Goal: Task Accomplishment & Management: Manage account settings

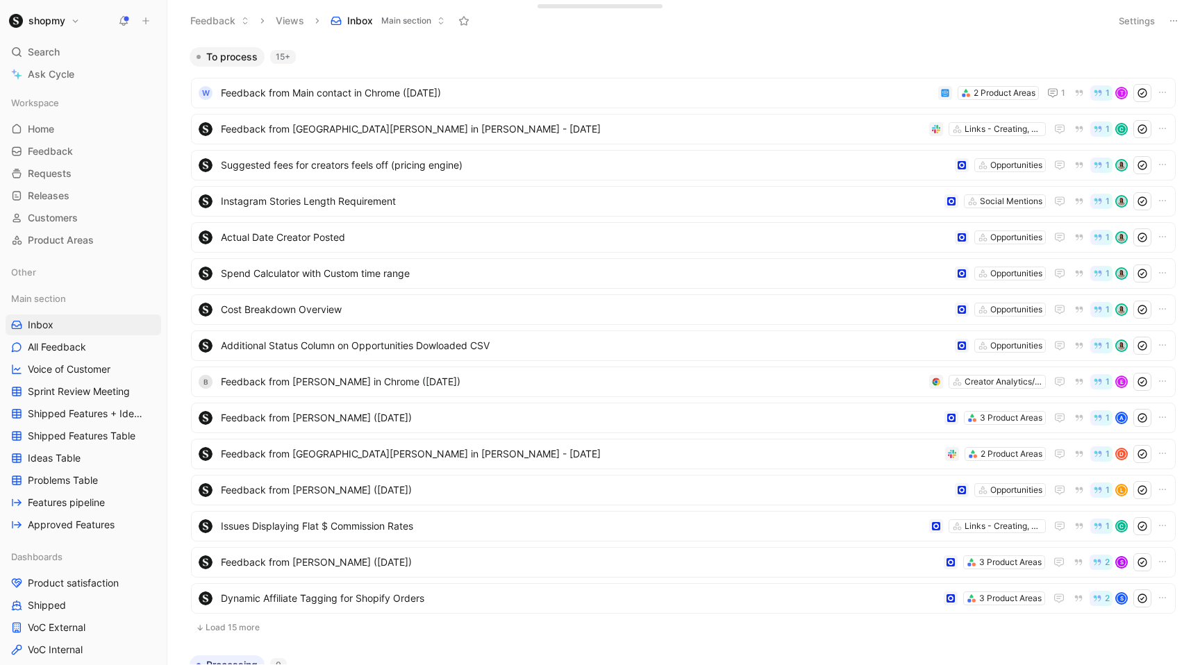
click at [30, 15] on h1 "shopmy" at bounding box center [46, 21] width 37 height 13
click at [23, 24] on button "shopmy" at bounding box center [45, 20] width 78 height 19
click at [47, 144] on div "Workspace settings G then S" at bounding box center [94, 143] width 171 height 22
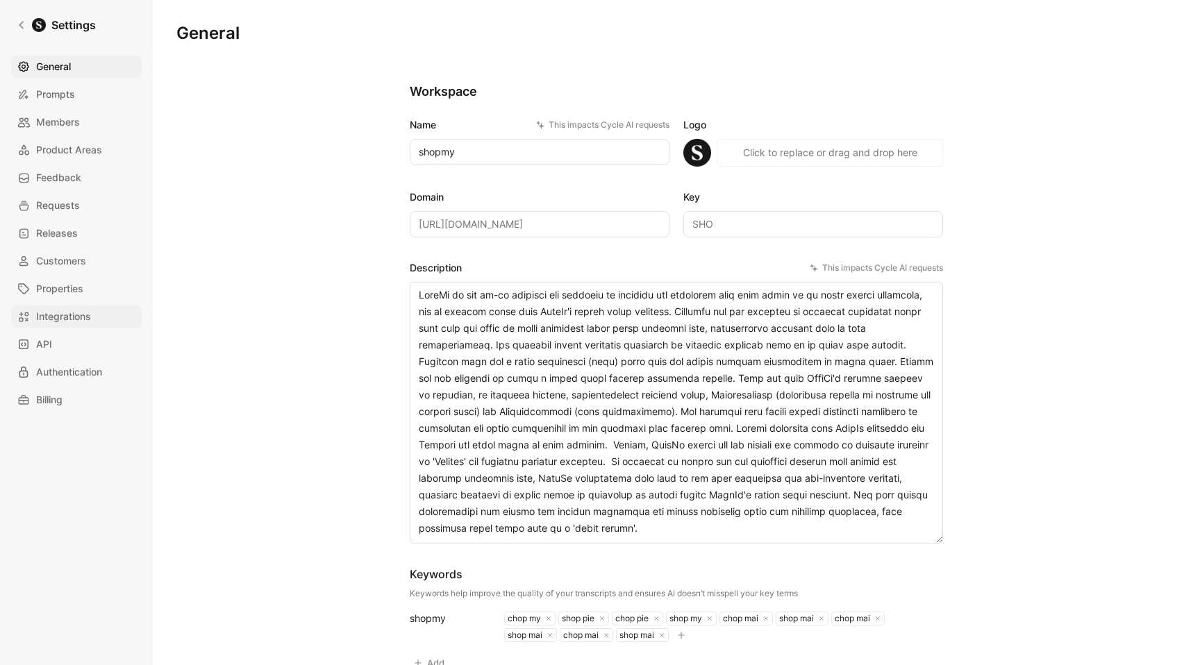
click at [83, 310] on span "Integrations" at bounding box center [63, 316] width 55 height 17
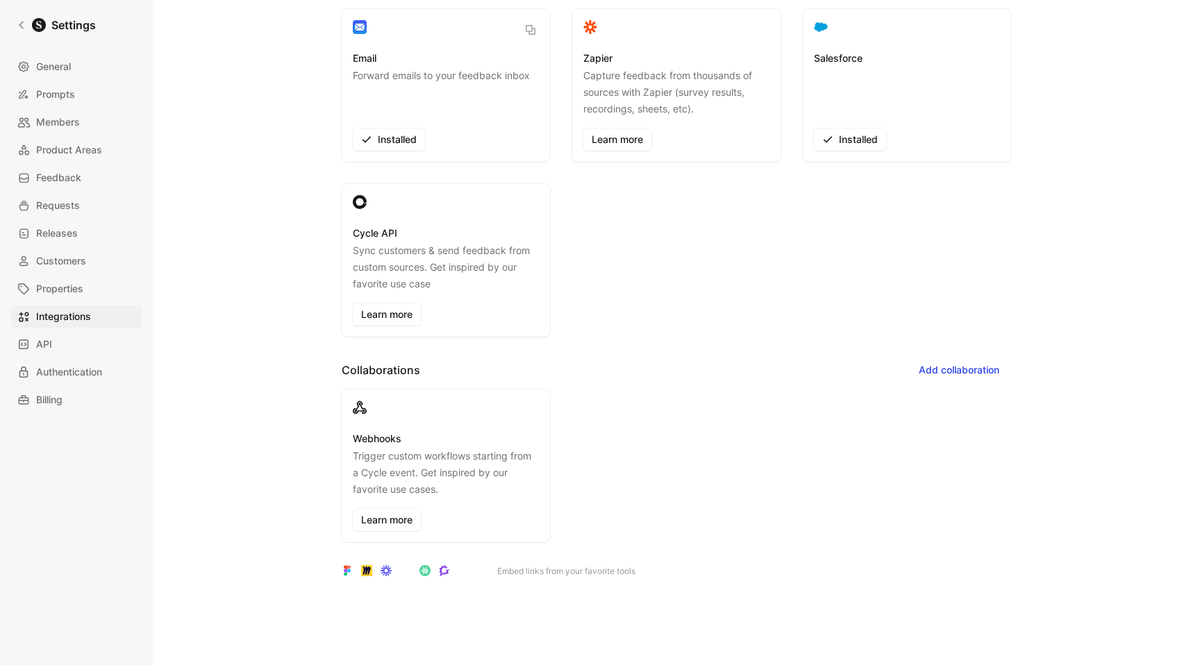
scroll to position [315, 0]
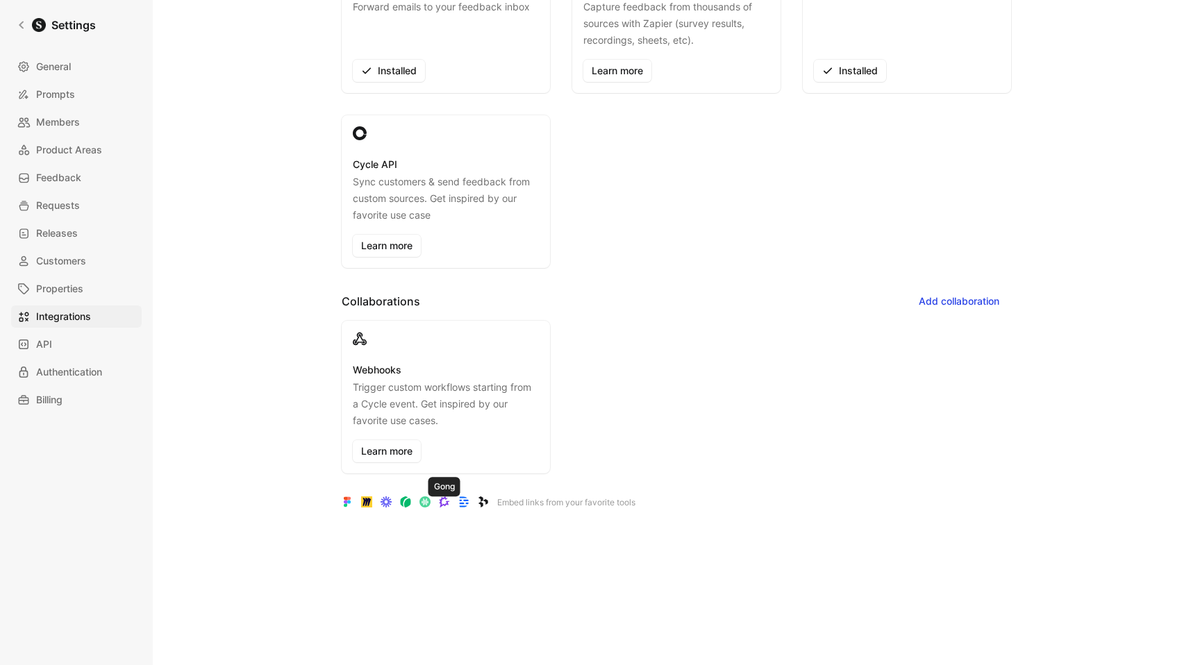
click at [442, 503] on icon at bounding box center [444, 502] width 11 height 11
click at [445, 501] on icon at bounding box center [444, 502] width 11 height 11
click at [560, 499] on p "Embed links from your favorite tools" at bounding box center [566, 503] width 138 height 14
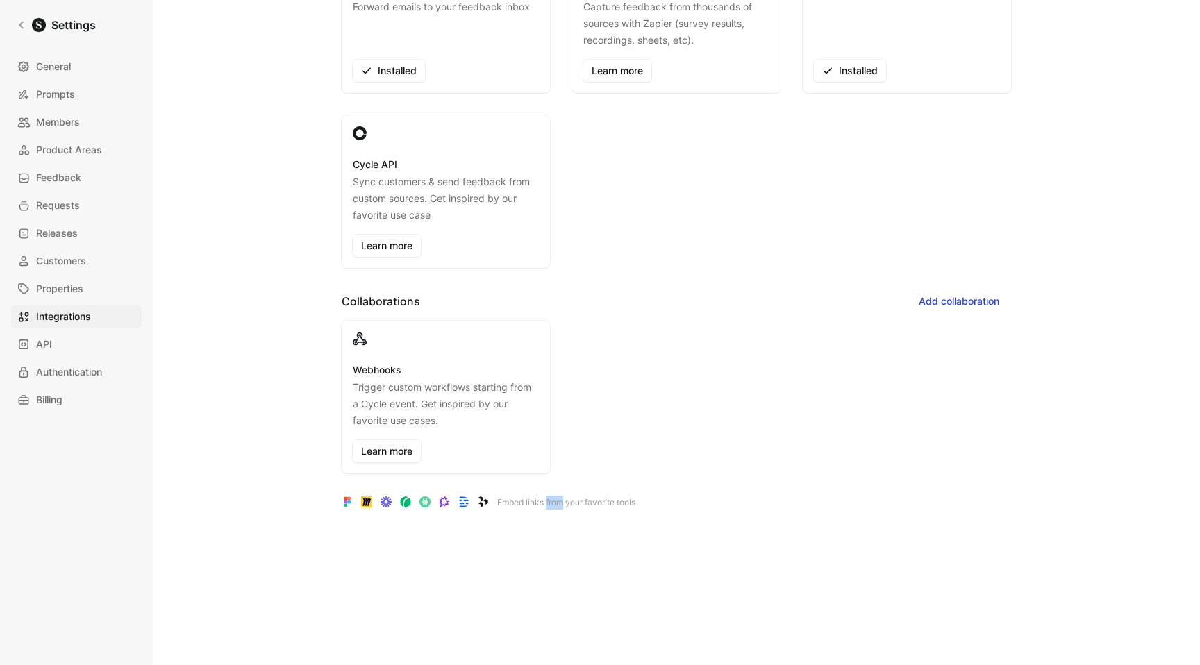
click at [560, 499] on p "Embed links from your favorite tools" at bounding box center [566, 503] width 138 height 14
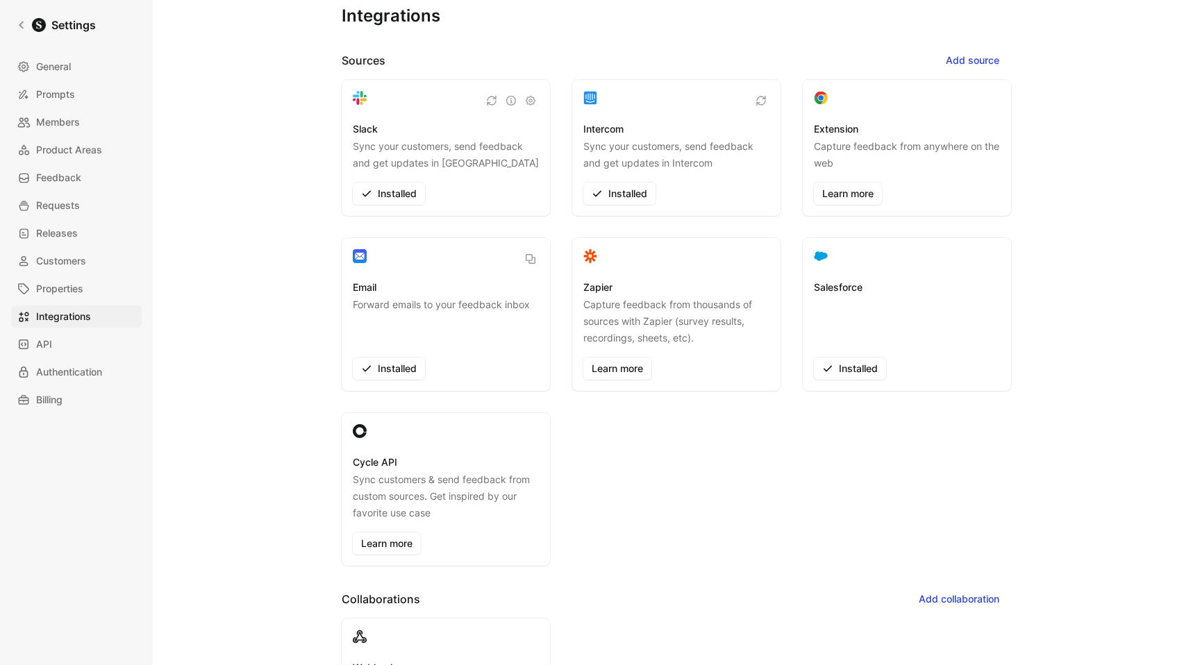
scroll to position [0, 0]
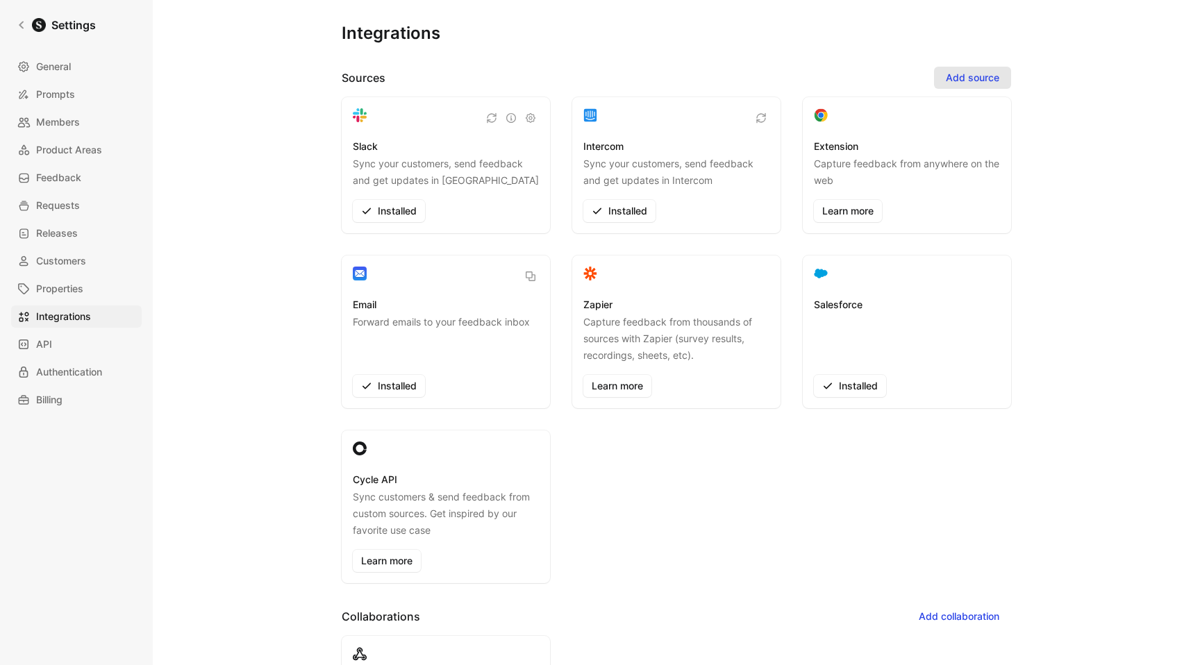
click at [954, 80] on span "Add source" at bounding box center [972, 77] width 53 height 17
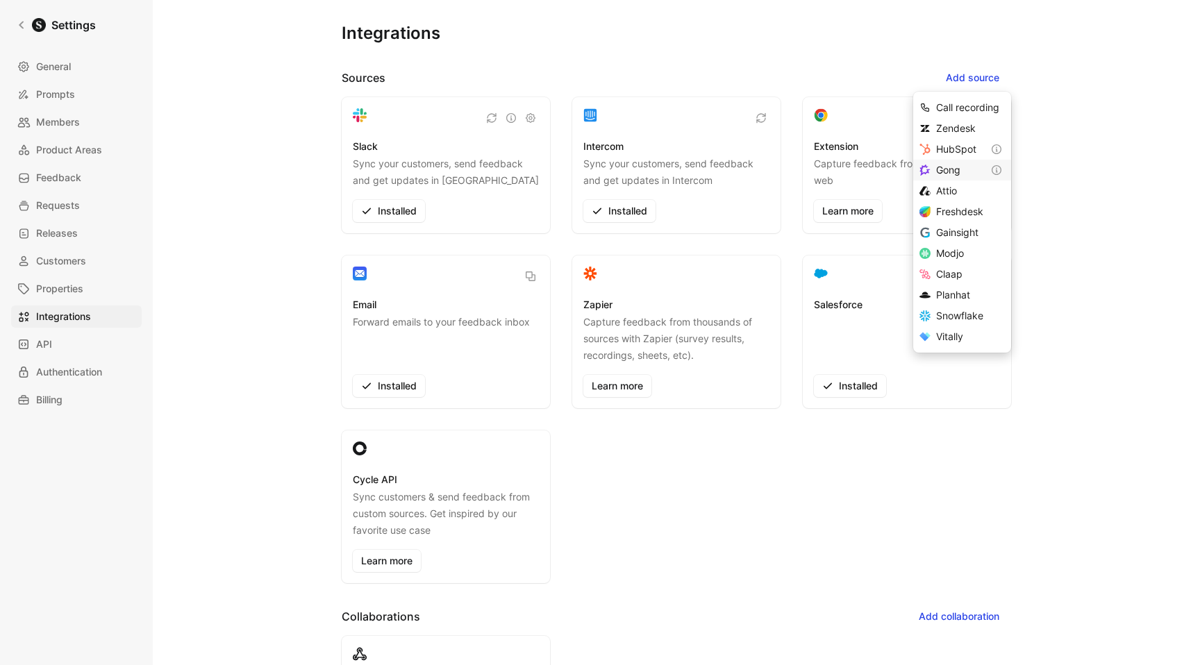
click at [947, 168] on span "Gong" at bounding box center [948, 170] width 24 height 12
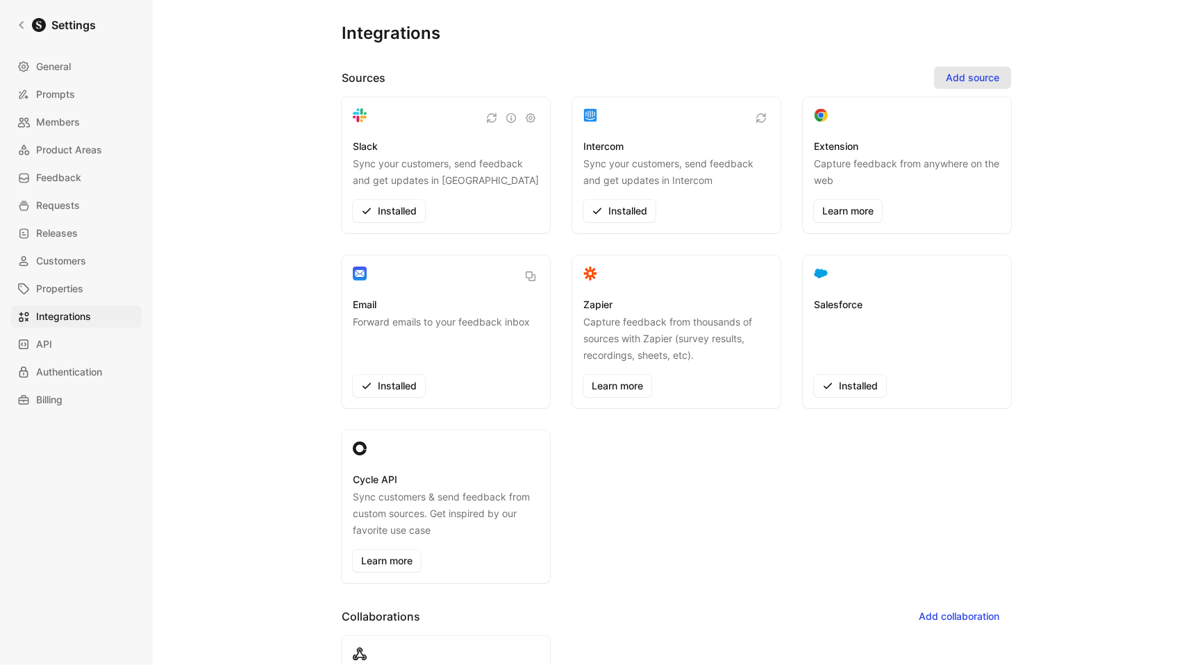
click at [946, 76] on span "Add source" at bounding box center [972, 77] width 53 height 17
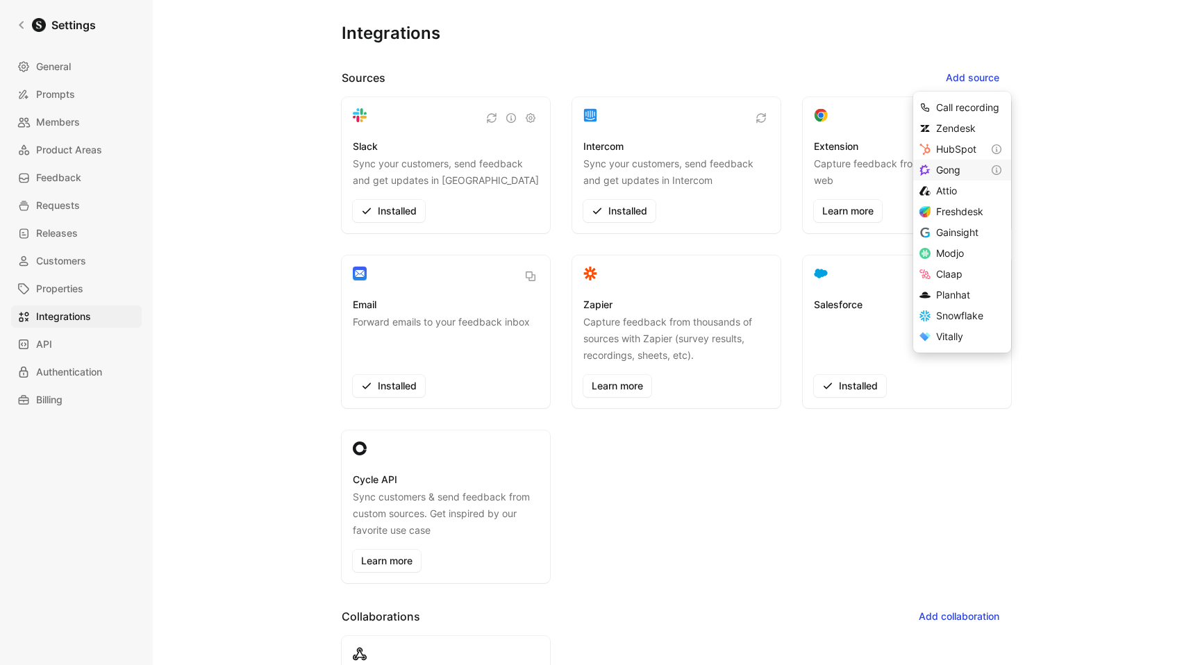
click at [953, 164] on span "Gong" at bounding box center [948, 170] width 24 height 12
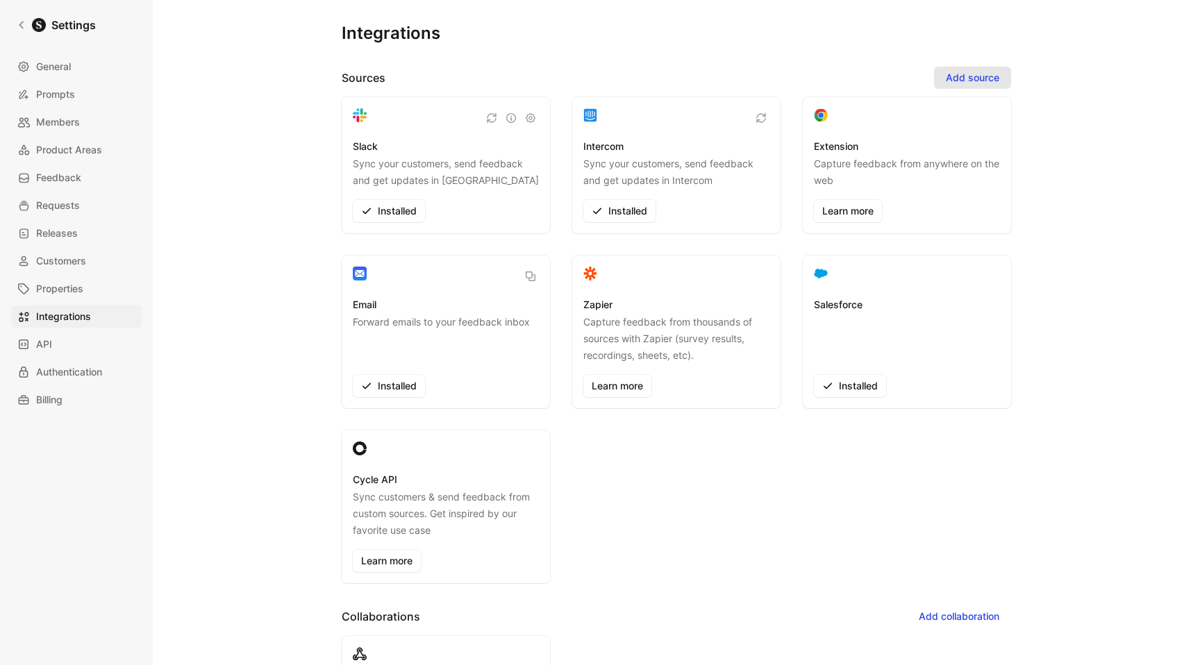
click at [973, 78] on span "Add source" at bounding box center [972, 77] width 53 height 17
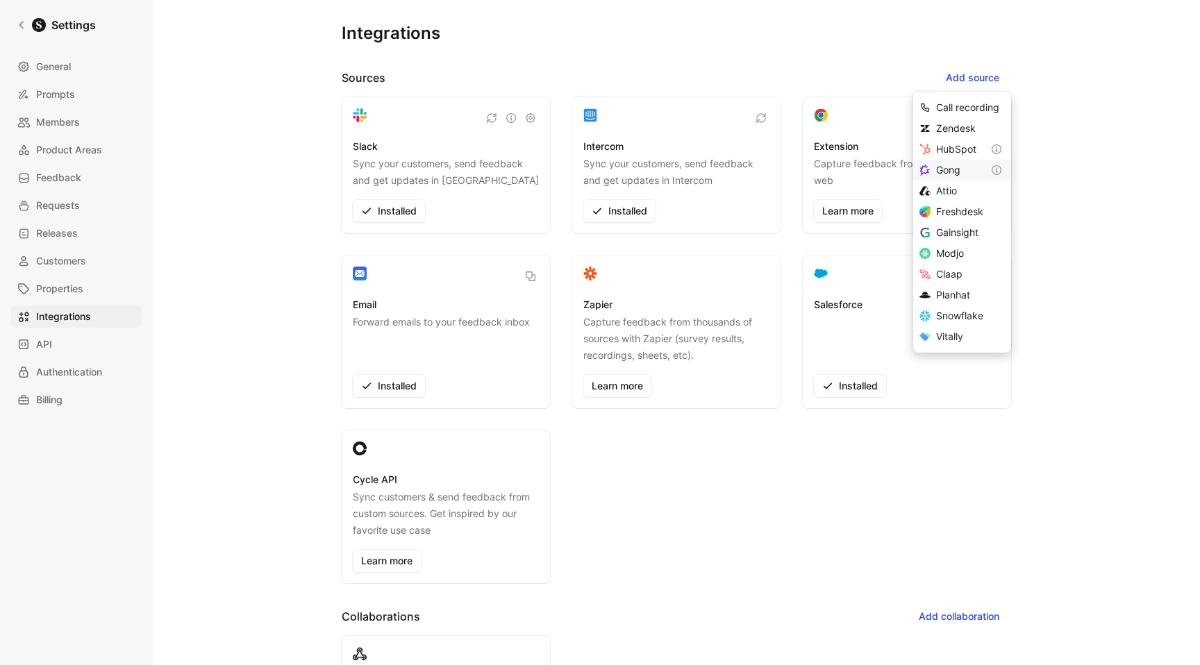
click at [966, 173] on div "Gong" at bounding box center [959, 170] width 47 height 17
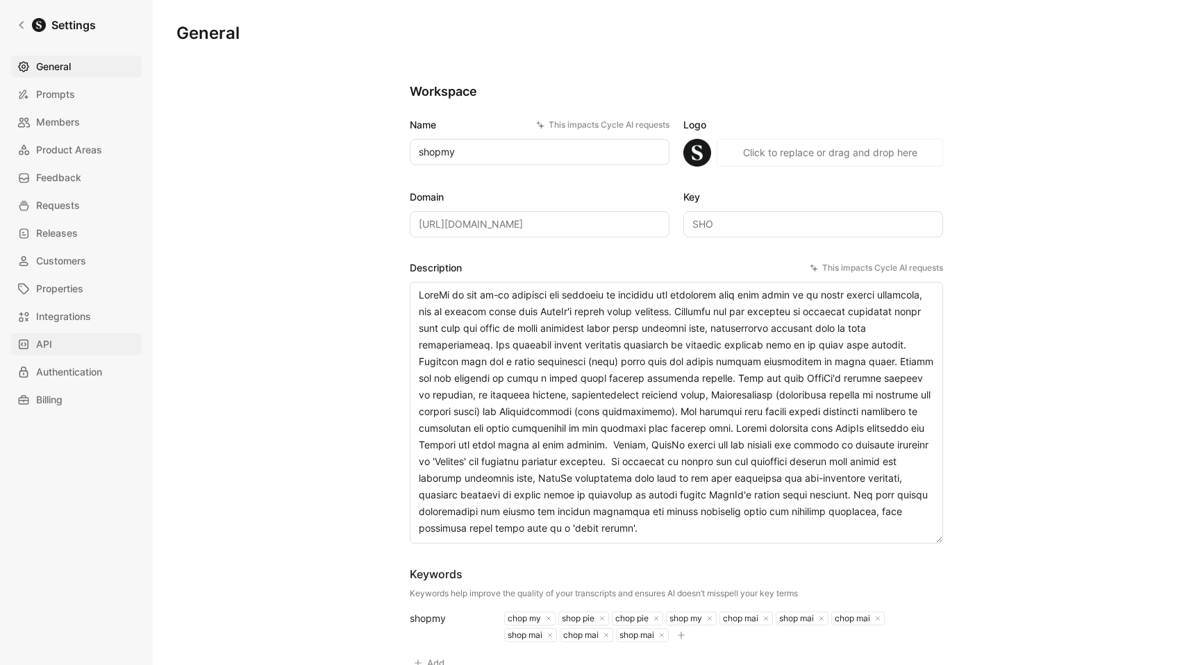
click at [72, 347] on link "API" at bounding box center [76, 344] width 131 height 22
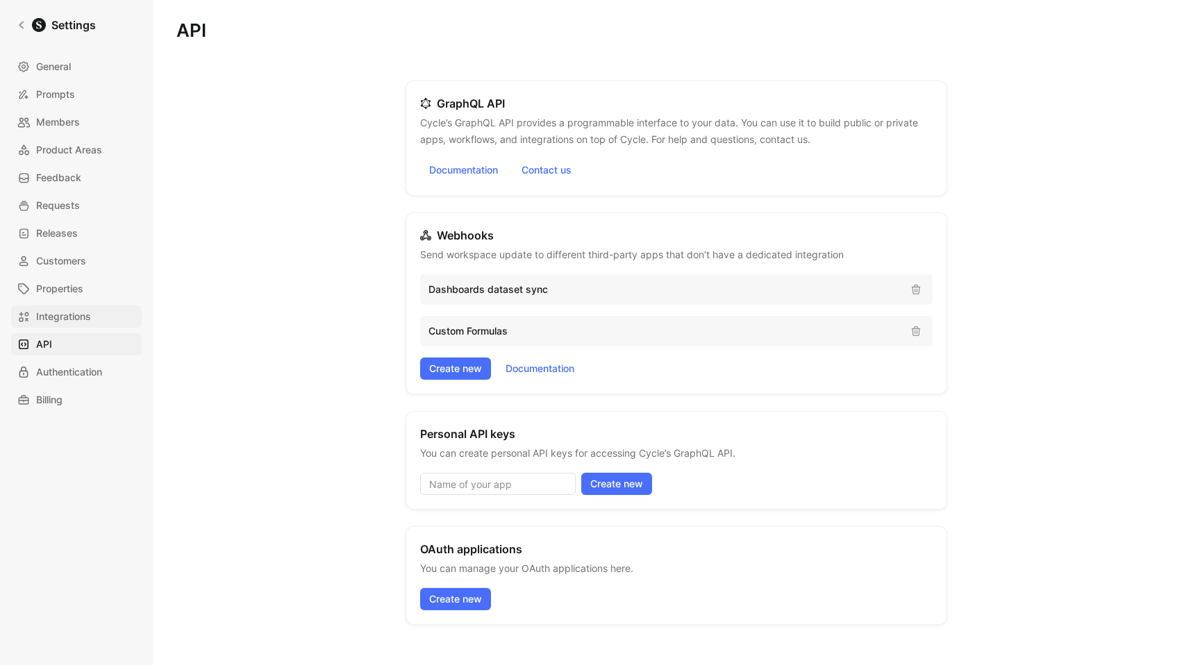
click at [77, 317] on span "Integrations" at bounding box center [63, 316] width 55 height 17
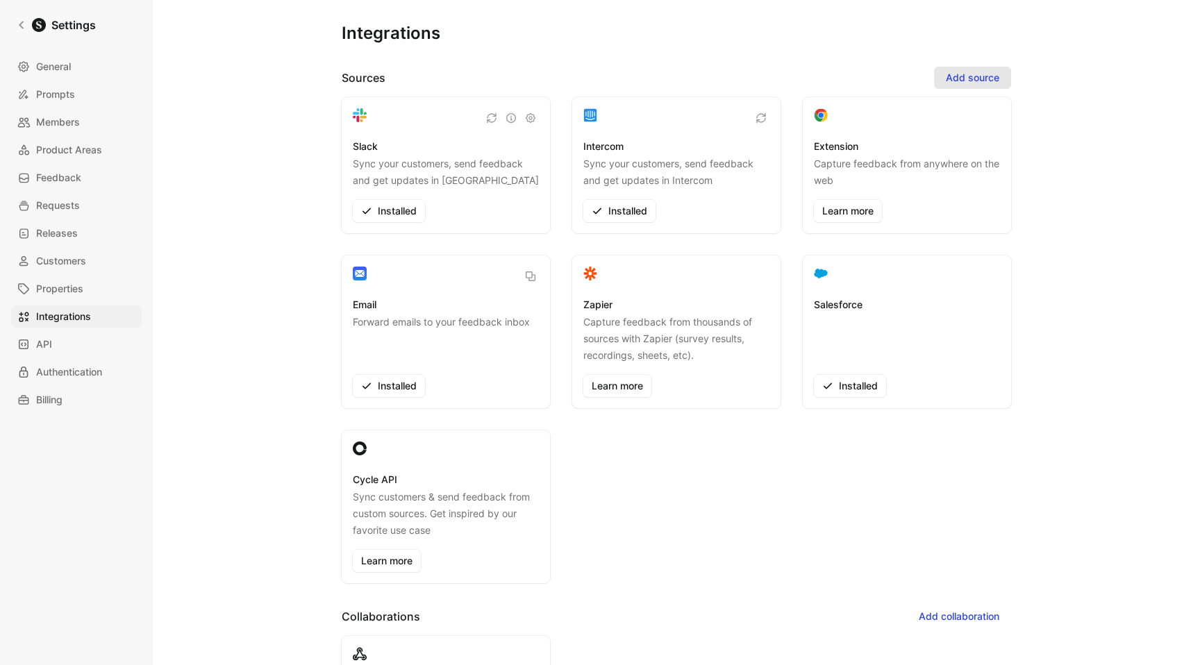
click at [981, 75] on span "Add source" at bounding box center [972, 77] width 53 height 17
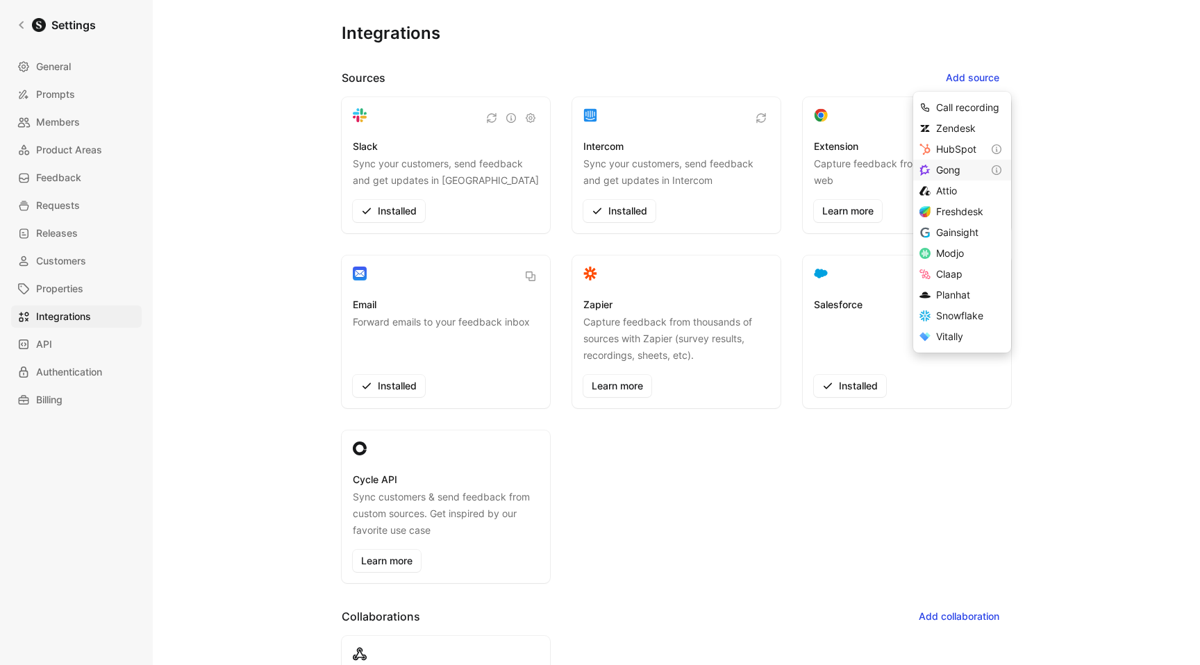
click at [940, 170] on span "Gong" at bounding box center [948, 170] width 24 height 12
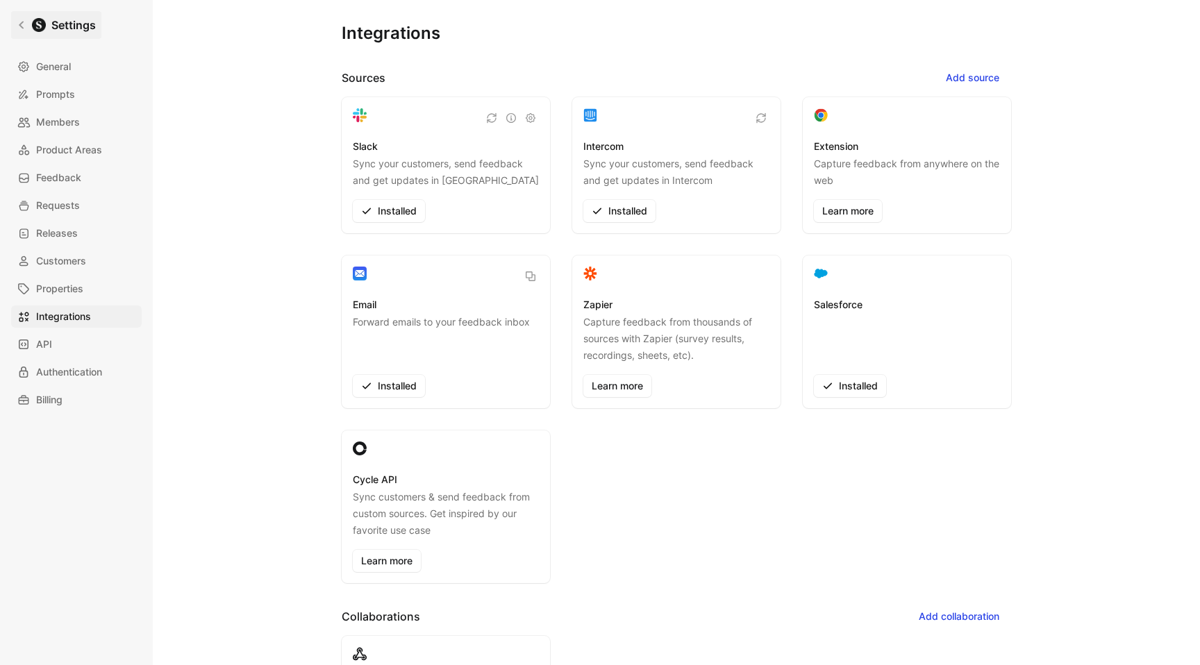
click at [34, 17] on link "Settings" at bounding box center [56, 25] width 90 height 28
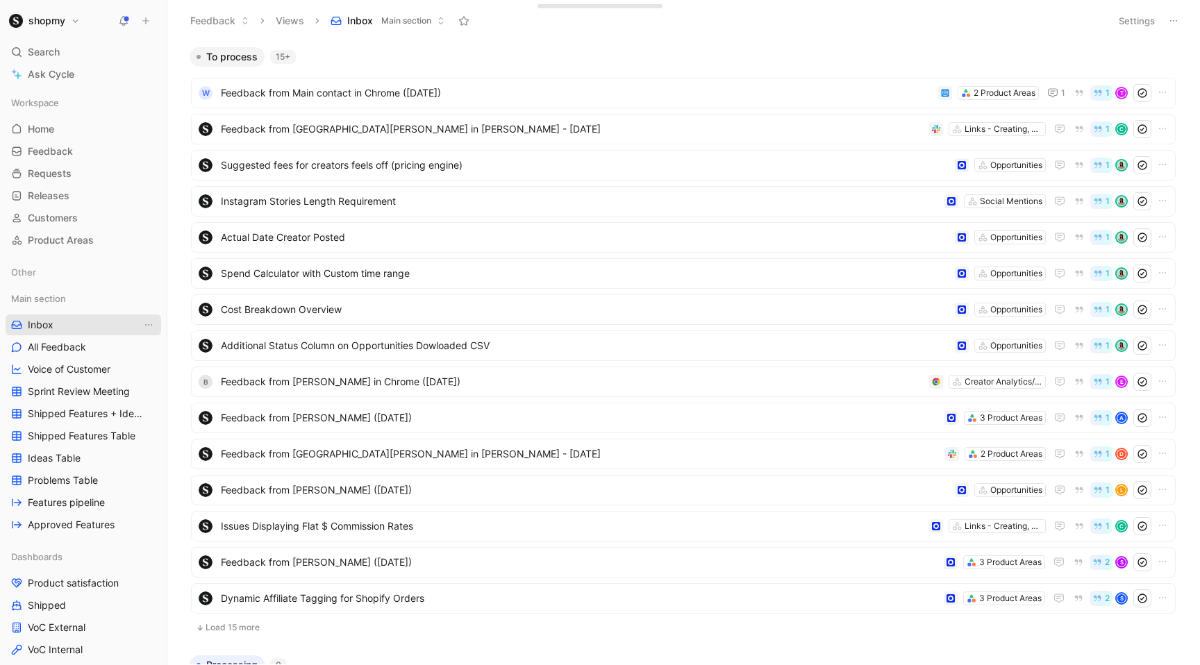
scroll to position [32, 0]
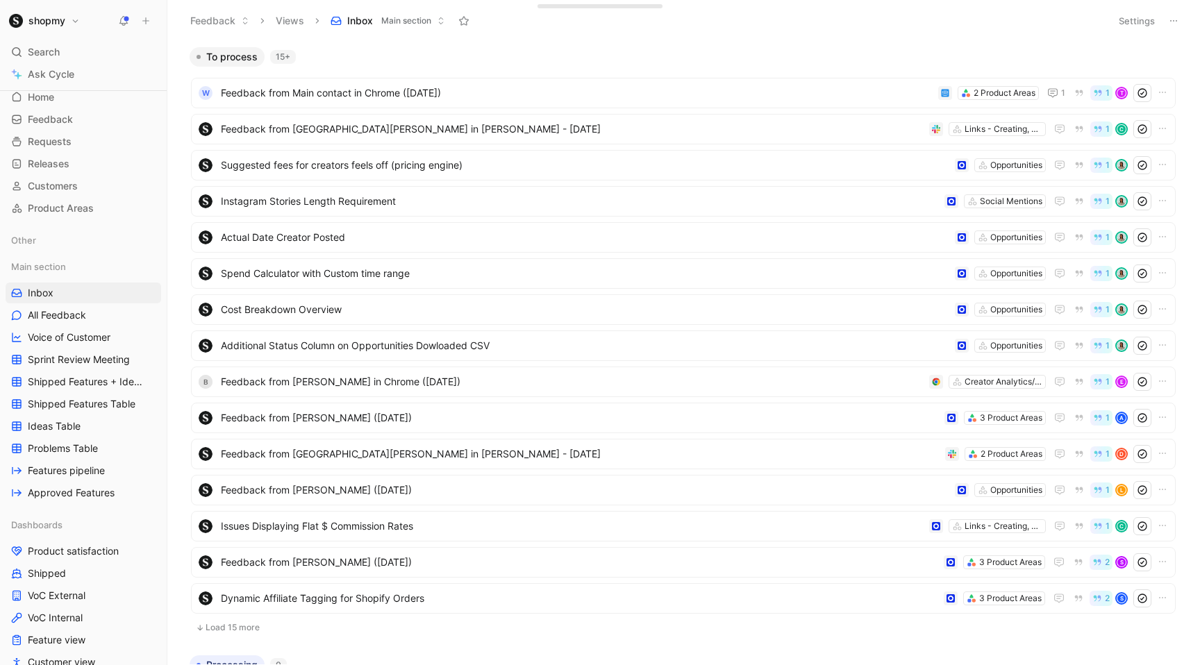
click at [60, 17] on h1 "shopmy" at bounding box center [46, 21] width 37 height 13
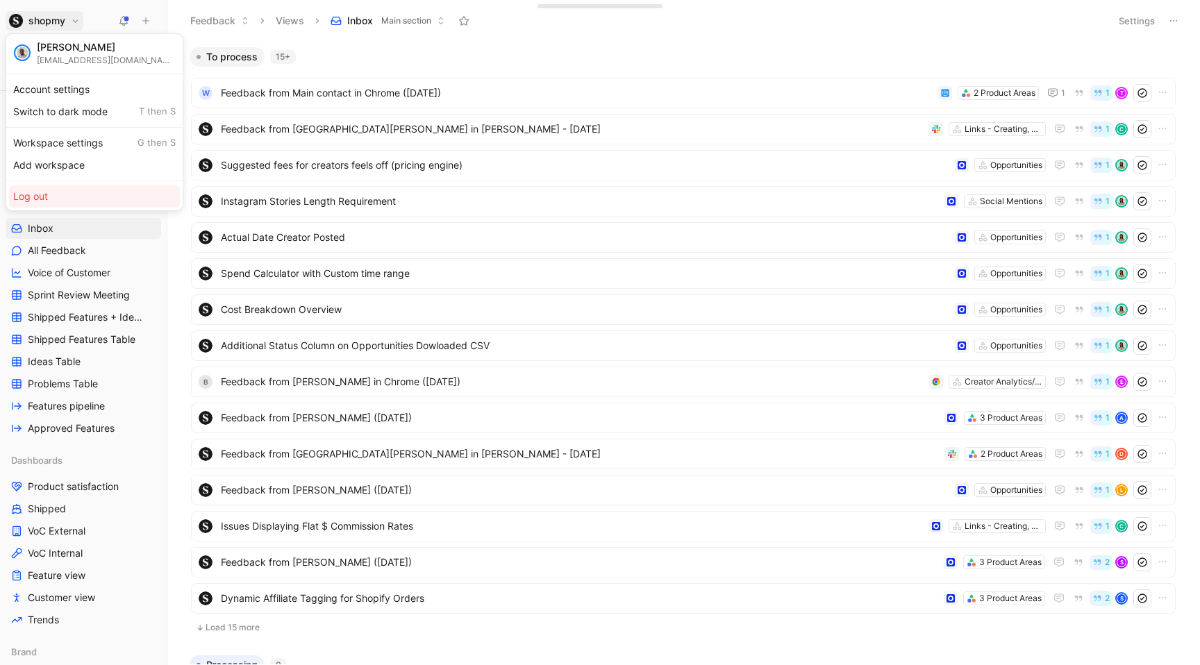
click at [60, 199] on div "Log out" at bounding box center [94, 196] width 171 height 22
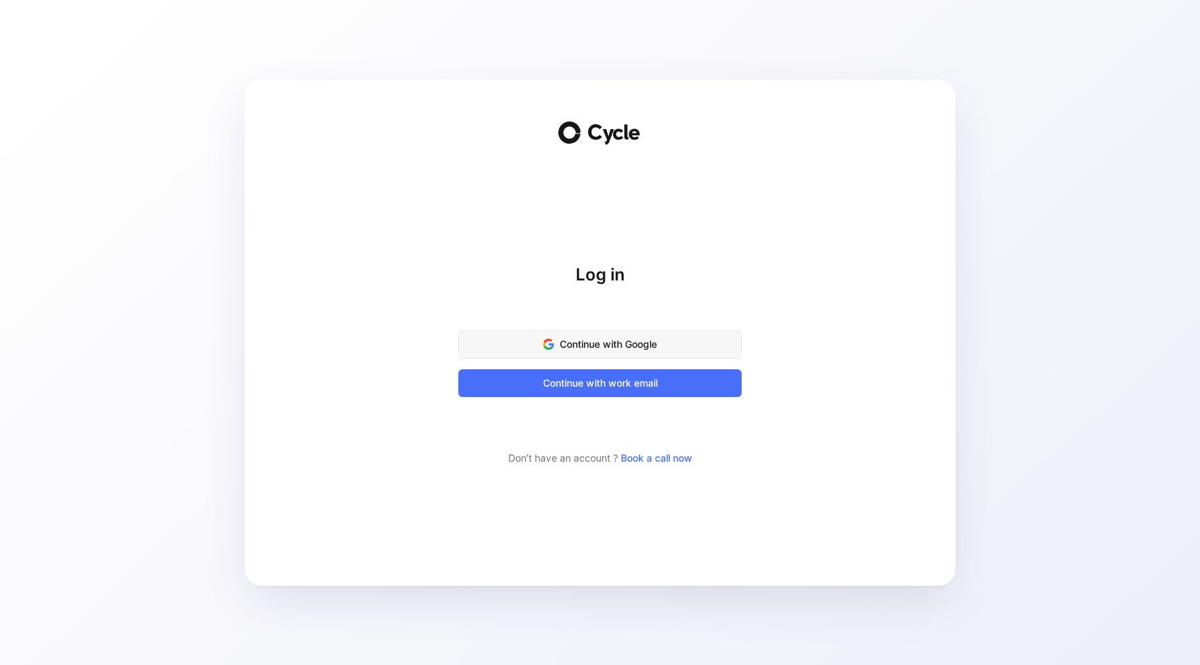
click at [559, 337] on span "Continue with Google" at bounding box center [600, 344] width 249 height 17
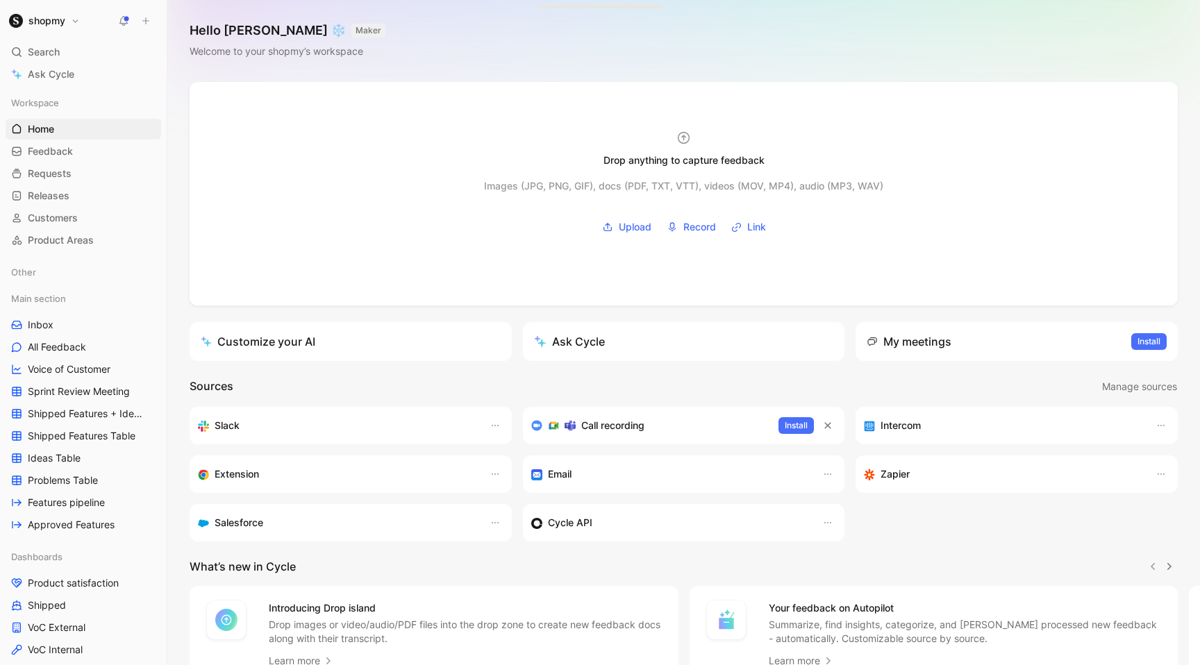
click at [44, 15] on h1 "shopmy" at bounding box center [46, 21] width 37 height 13
click at [83, 144] on div "Workspace settings G then S" at bounding box center [94, 143] width 171 height 22
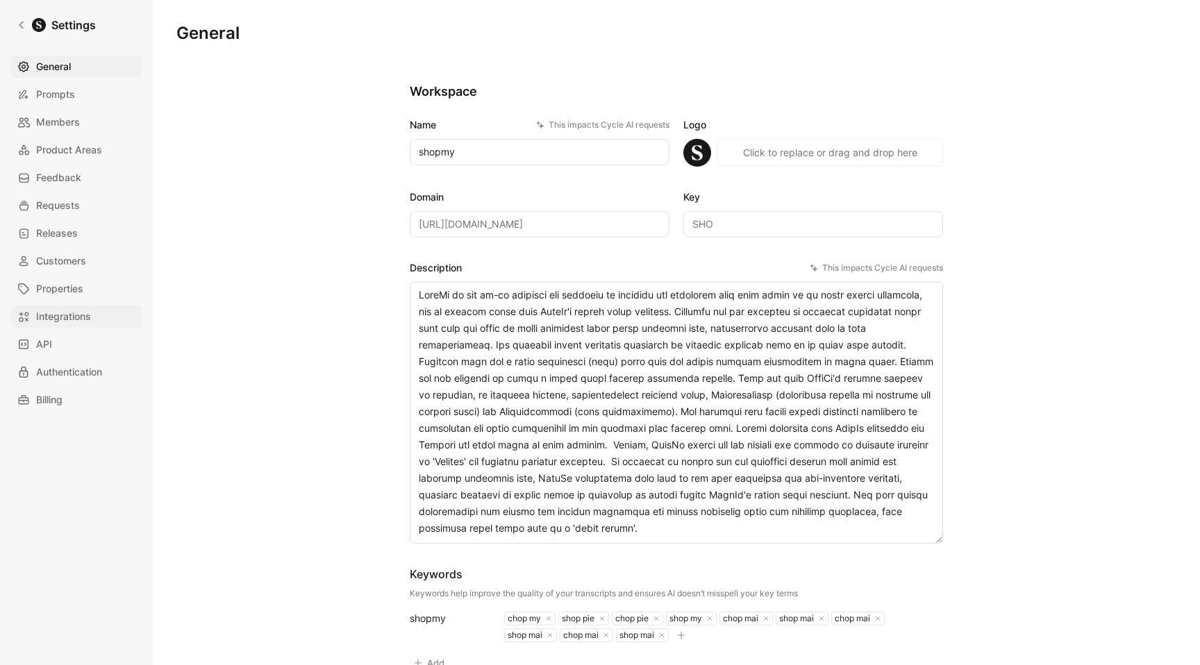
click at [92, 310] on link "Integrations" at bounding box center [76, 317] width 131 height 22
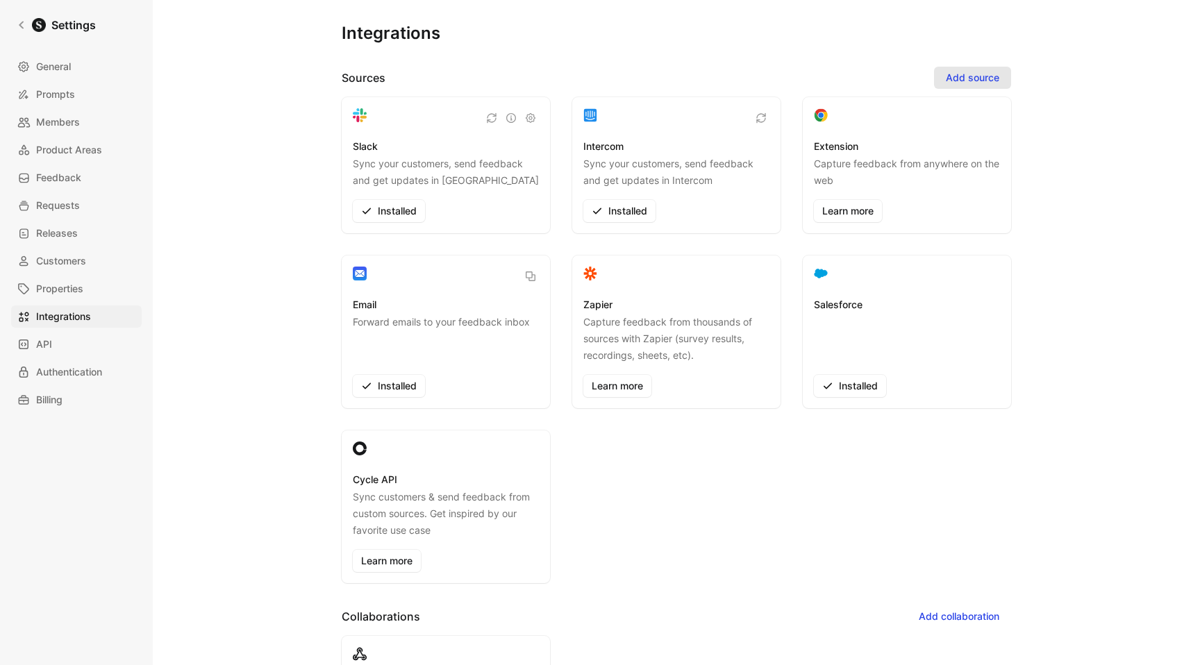
click at [957, 82] on span "Add source" at bounding box center [972, 77] width 53 height 17
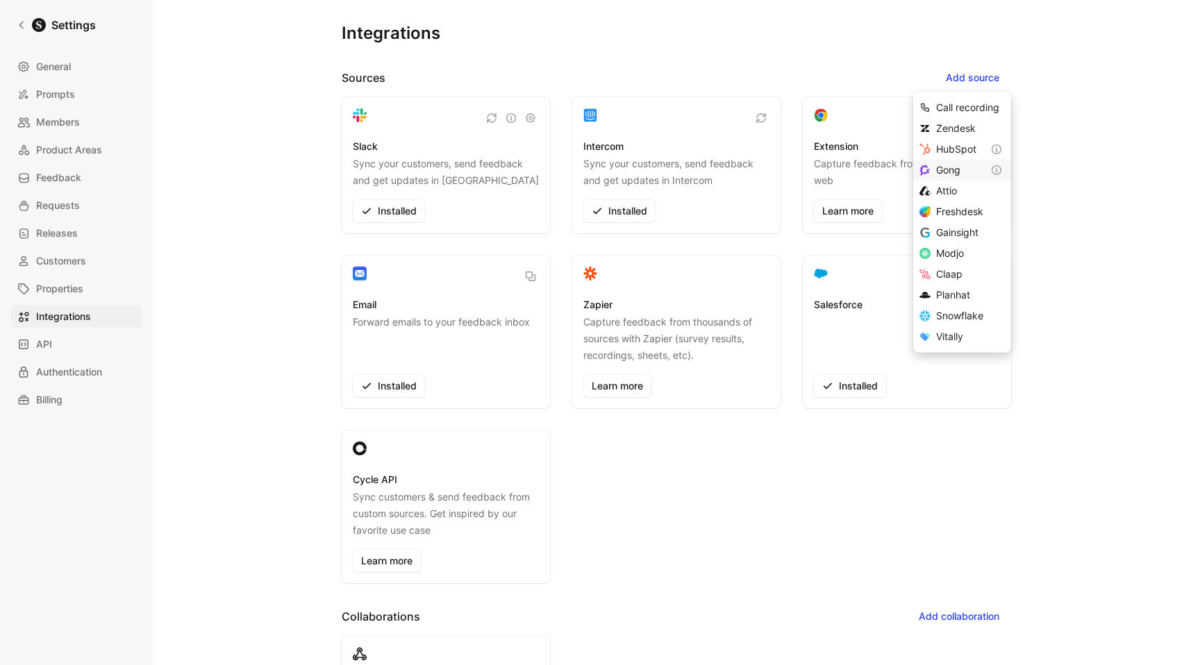
click at [952, 174] on span "Gong" at bounding box center [948, 170] width 24 height 12
